Goal: Task Accomplishment & Management: Use online tool/utility

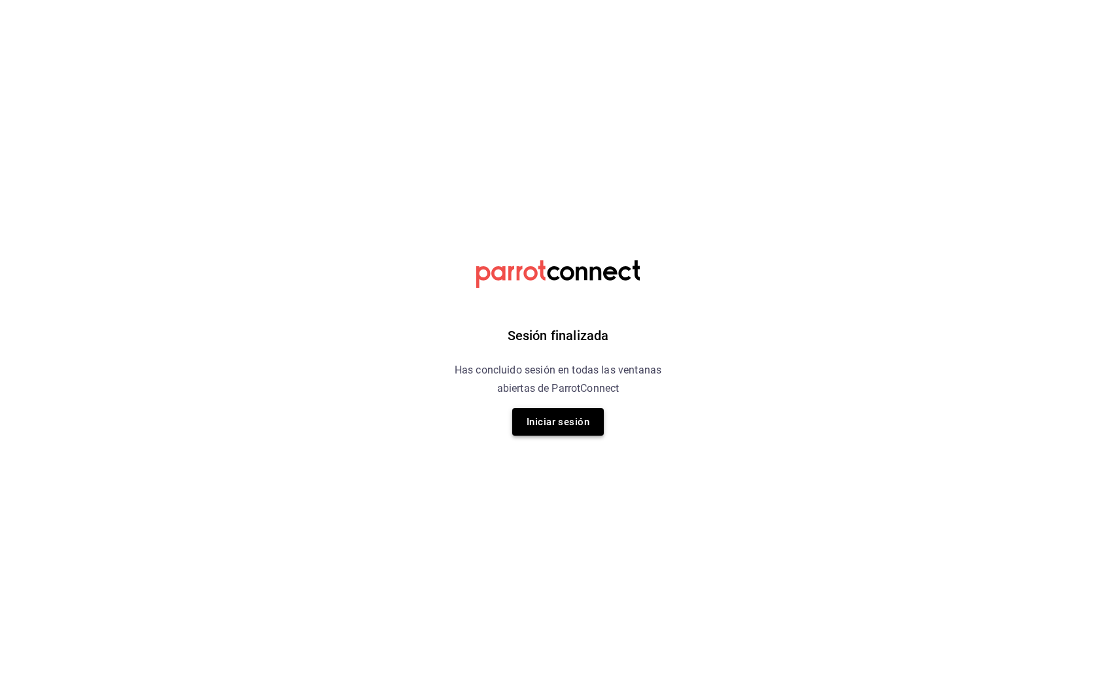
click at [560, 409] on button "Iniciar sesión" at bounding box center [558, 421] width 92 height 27
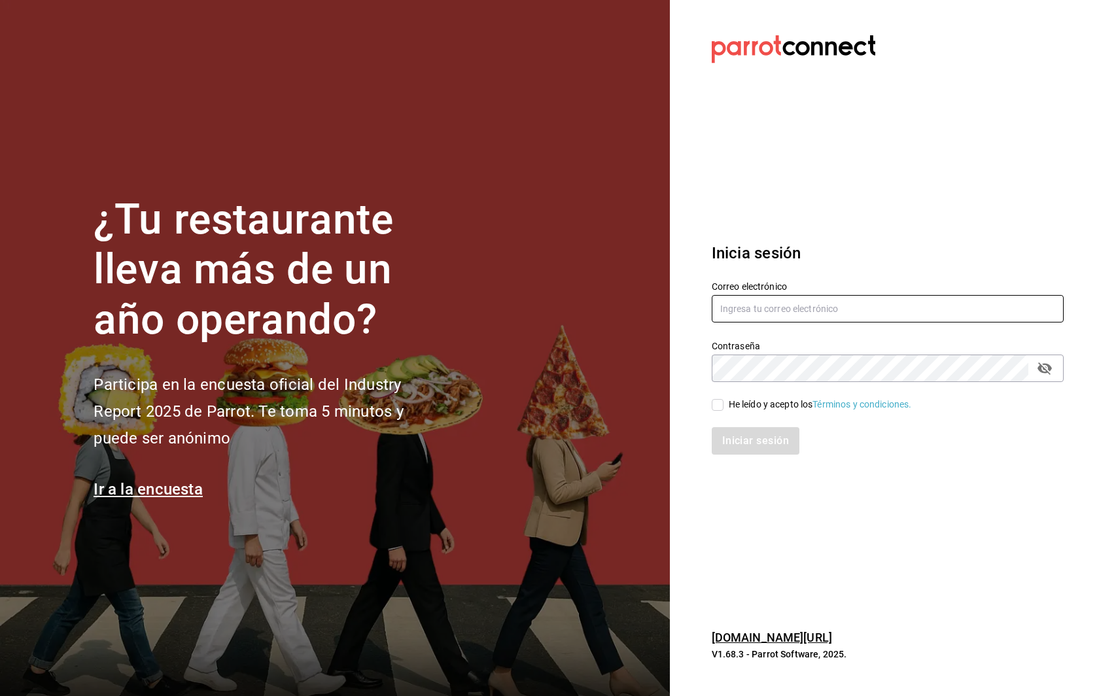
click at [813, 305] on input "text" at bounding box center [887, 308] width 352 height 27
type input "daniel@grupomidam.com"
click at [733, 409] on div "He leído y acepto los Términos y condiciones." at bounding box center [819, 405] width 183 height 14
click at [723, 409] on input "He leído y acepto los Términos y condiciones." at bounding box center [717, 405] width 12 height 12
checkbox input "true"
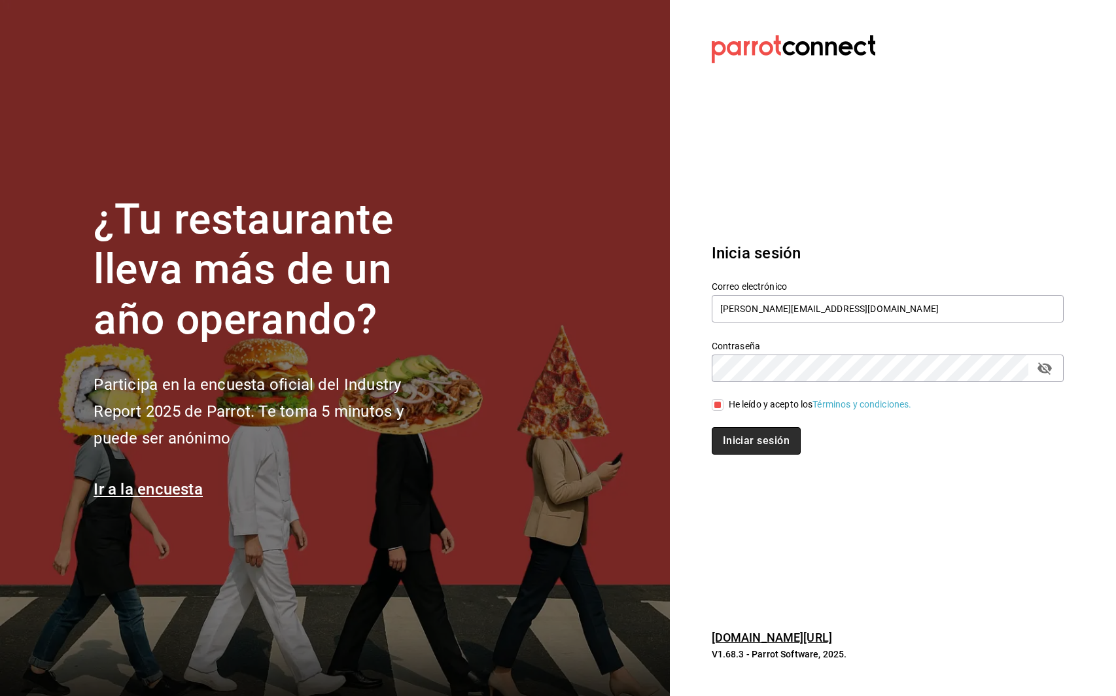
click at [733, 441] on button "Iniciar sesión" at bounding box center [755, 440] width 89 height 27
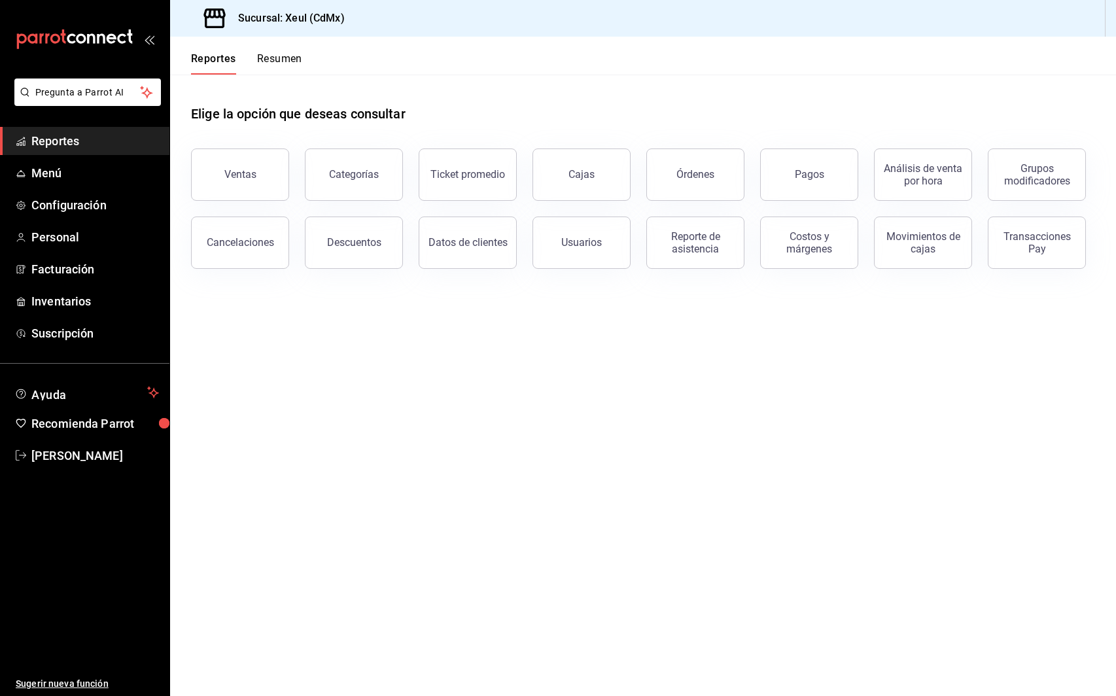
click at [282, 67] on button "Resumen" at bounding box center [279, 63] width 45 height 22
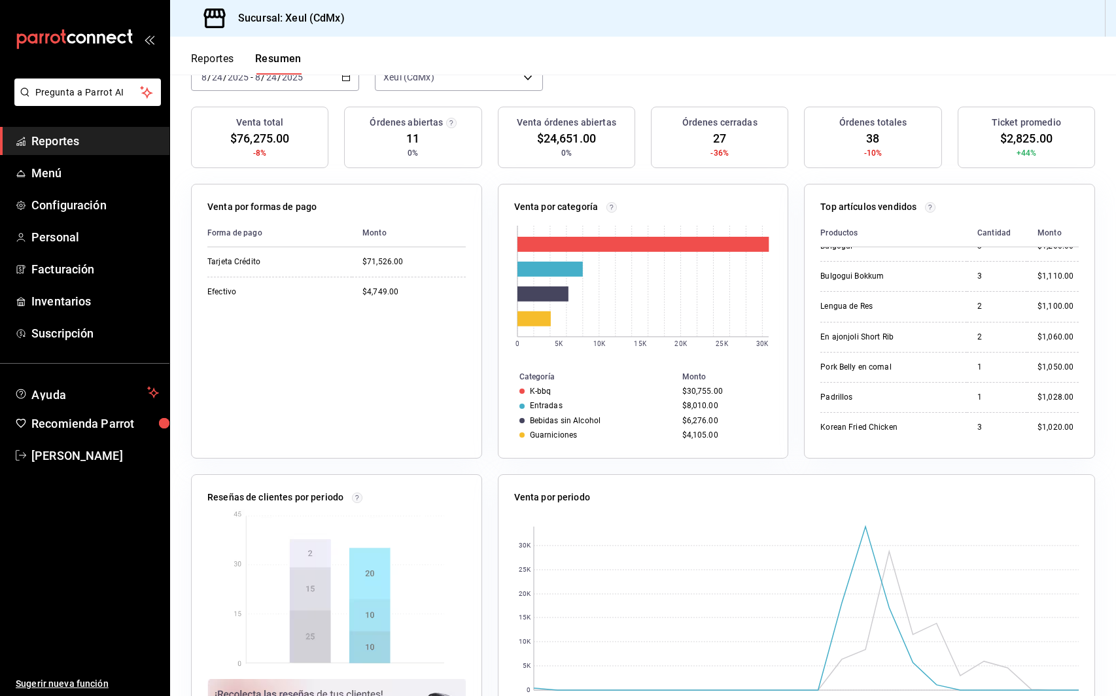
scroll to position [187, 0]
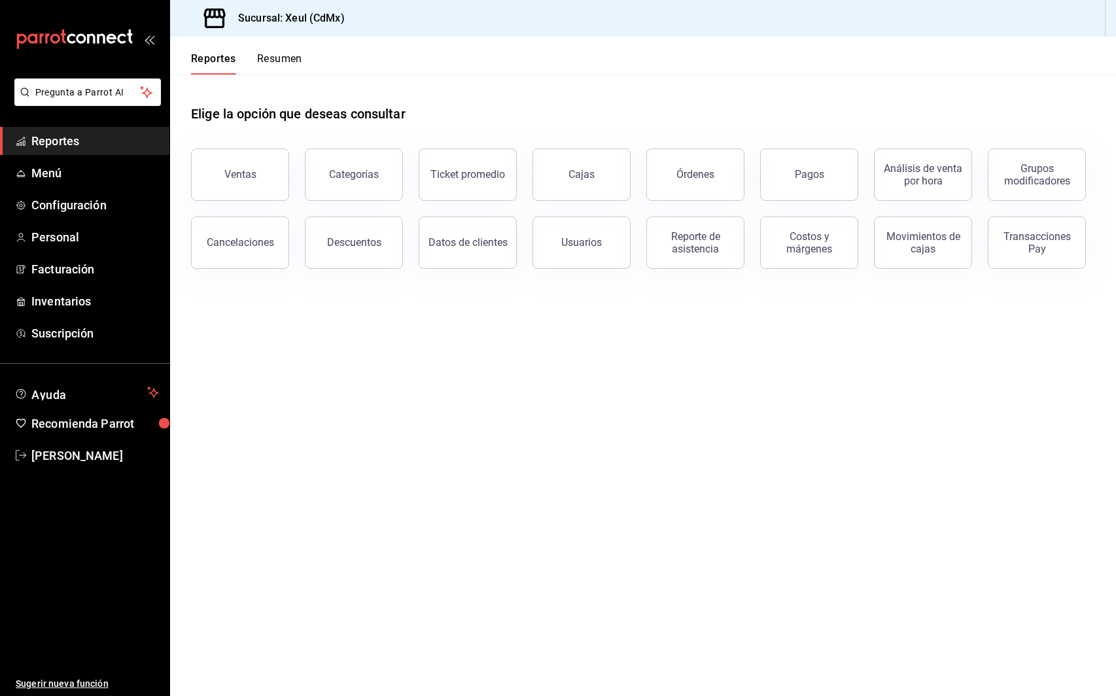
click at [267, 65] on button "Resumen" at bounding box center [279, 63] width 45 height 22
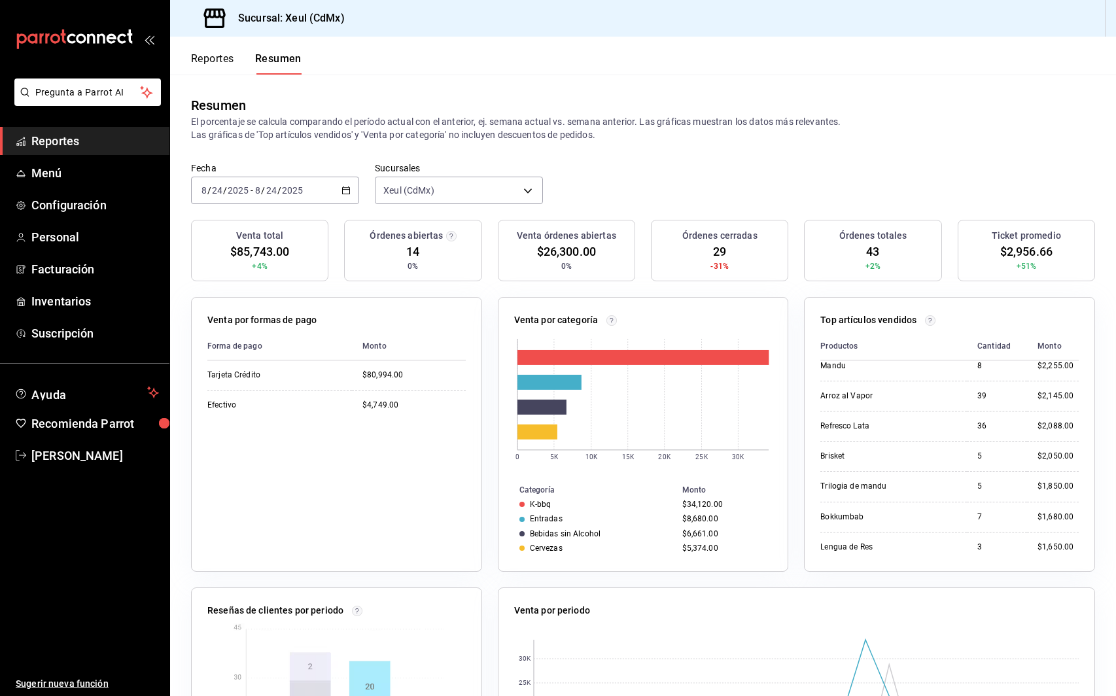
scroll to position [161, 0]
